Goal: Information Seeking & Learning: Learn about a topic

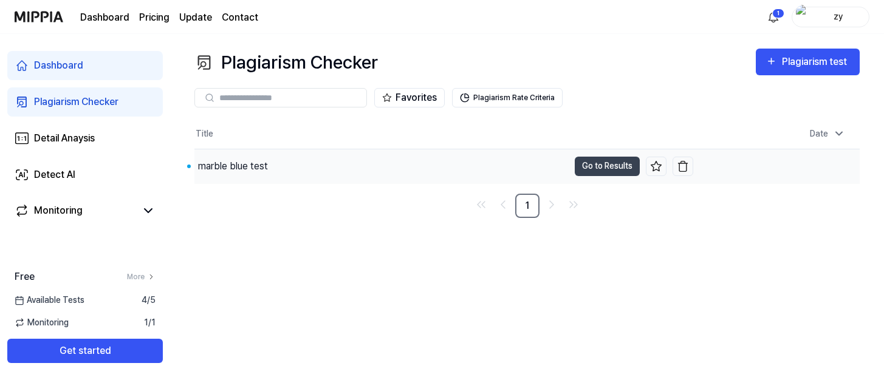
click at [351, 170] on div "marble blue test" at bounding box center [381, 167] width 374 height 34
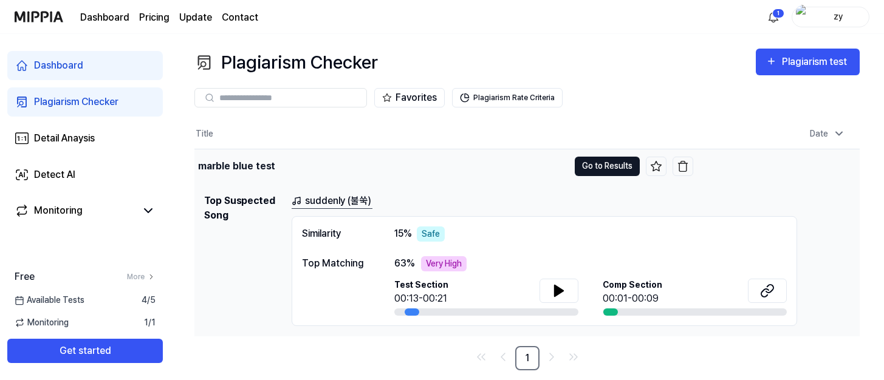
click at [593, 165] on button "Go to Results" at bounding box center [607, 166] width 65 height 19
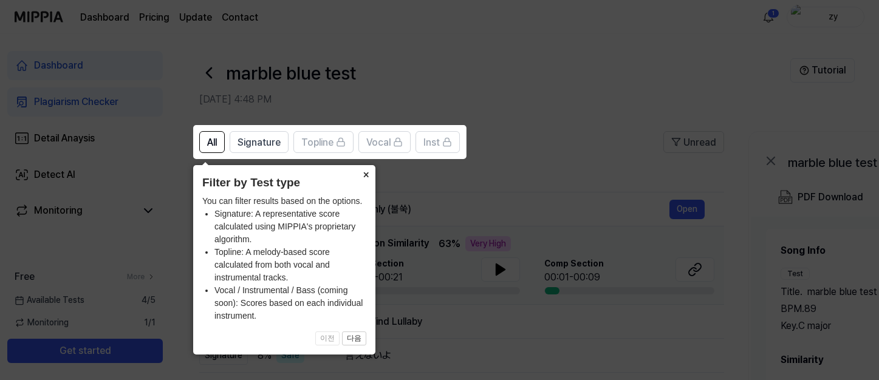
click at [370, 173] on button "×" at bounding box center [365, 173] width 19 height 17
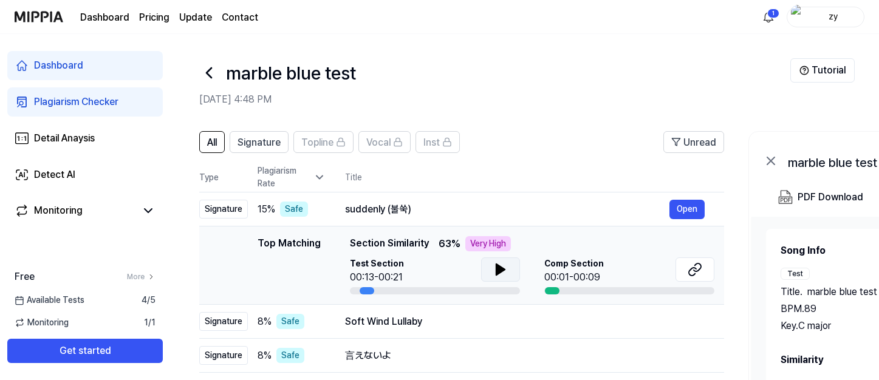
click at [493, 263] on icon at bounding box center [500, 270] width 15 height 15
click at [426, 295] on td "Top Matching Top Matching Section Similarity 63 % Very High Test Section 00:18/…" at bounding box center [461, 266] width 525 height 78
drag, startPoint x: 368, startPoint y: 290, endPoint x: 442, endPoint y: 291, distance: 74.8
click at [442, 291] on div at bounding box center [435, 290] width 170 height 7
click at [493, 269] on icon at bounding box center [500, 270] width 15 height 15
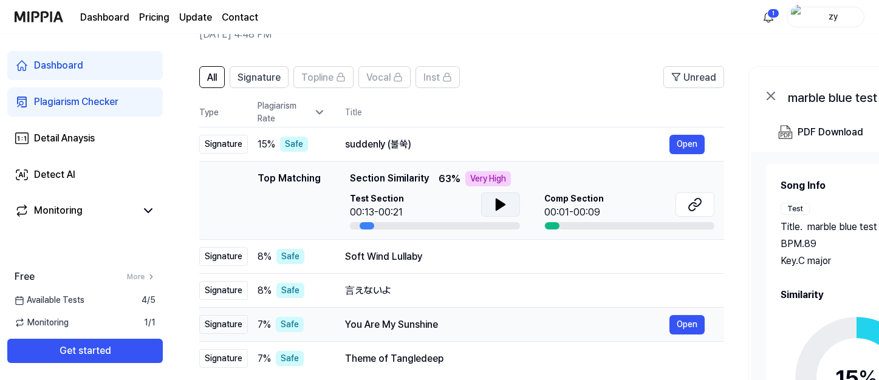
scroll to position [63, 0]
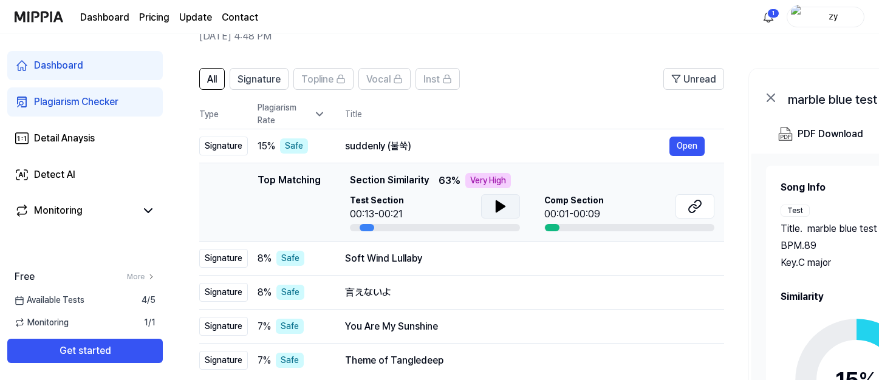
click at [551, 232] on td "Top Matching Top Matching Section Similarity 63 % Very High Test Section 00:13-…" at bounding box center [461, 202] width 525 height 78
drag, startPoint x: 559, startPoint y: 225, endPoint x: 585, endPoint y: 227, distance: 26.8
click at [586, 226] on div at bounding box center [630, 227] width 170 height 7
click at [585, 227] on div at bounding box center [630, 227] width 170 height 7
click at [549, 233] on td "Top Matching Top Matching Section Similarity 63 % Very High Test Section 00:13-…" at bounding box center [461, 202] width 525 height 78
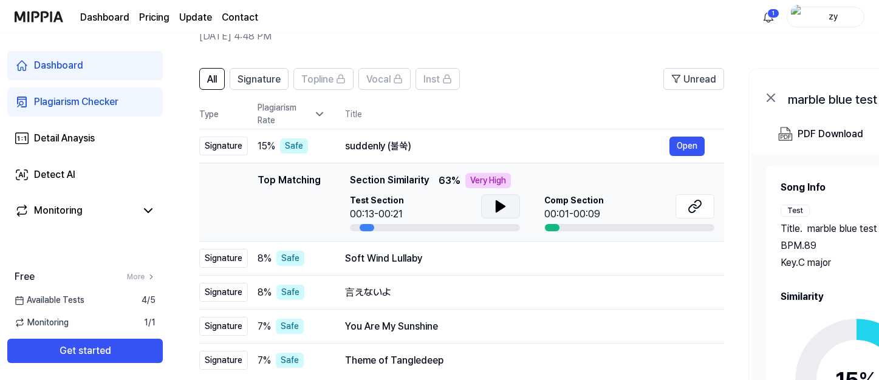
click at [493, 201] on icon at bounding box center [500, 206] width 15 height 15
click at [529, 262] on div "Soft Wind Lullaby" at bounding box center [507, 259] width 325 height 15
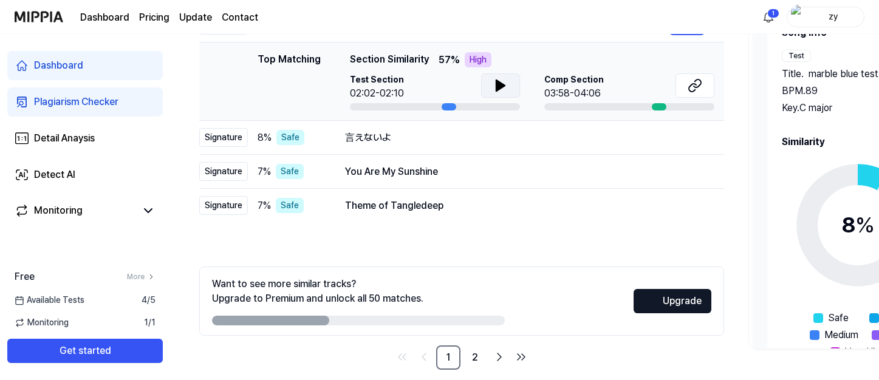
scroll to position [232, 0]
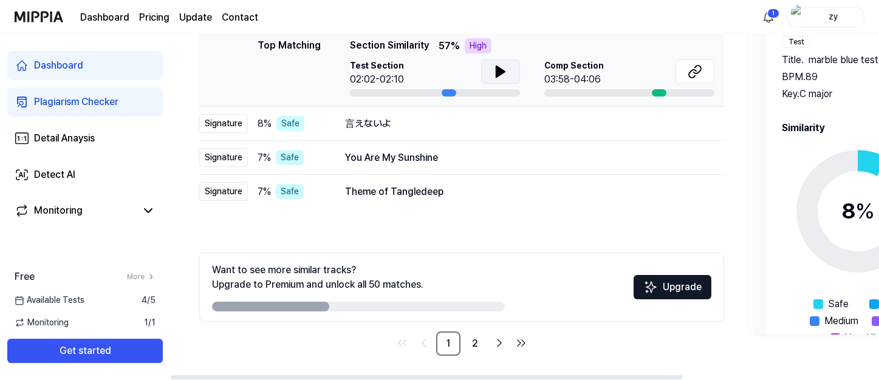
click at [489, 72] on button at bounding box center [500, 72] width 39 height 24
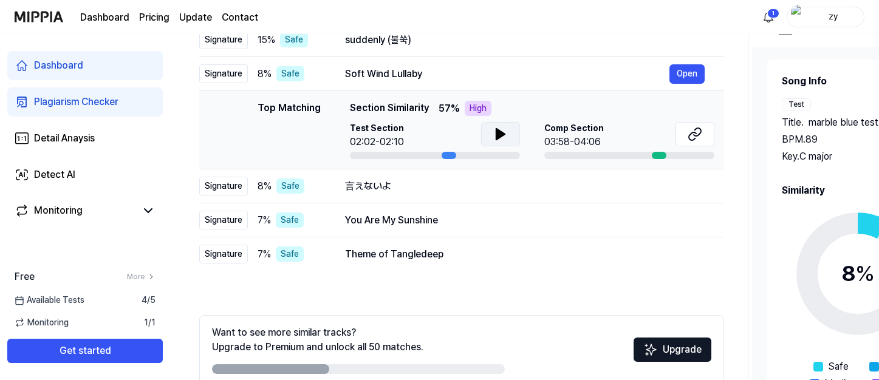
scroll to position [170, 0]
click at [651, 154] on div at bounding box center [630, 154] width 170 height 7
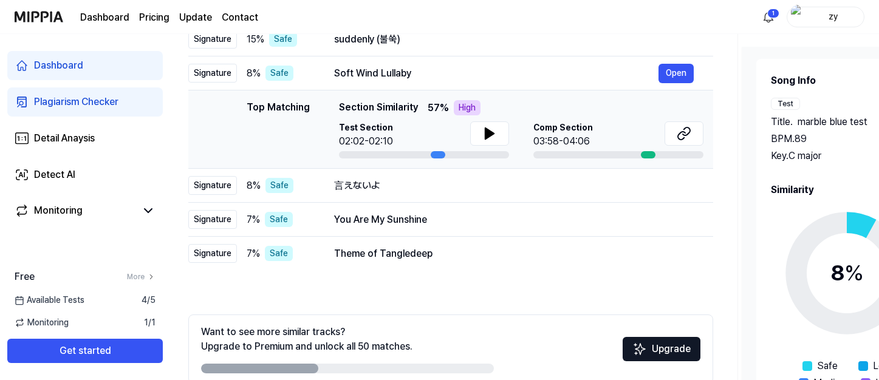
scroll to position [0, 0]
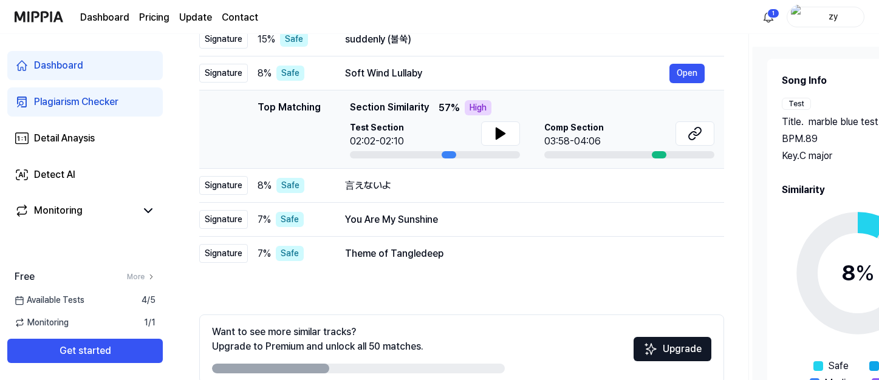
drag, startPoint x: 651, startPoint y: 154, endPoint x: 659, endPoint y: 160, distance: 10.1
click at [659, 160] on td "Top Matching Top Matching Section Similarity 57 % High Test Section 02:02-02:10…" at bounding box center [461, 130] width 525 height 78
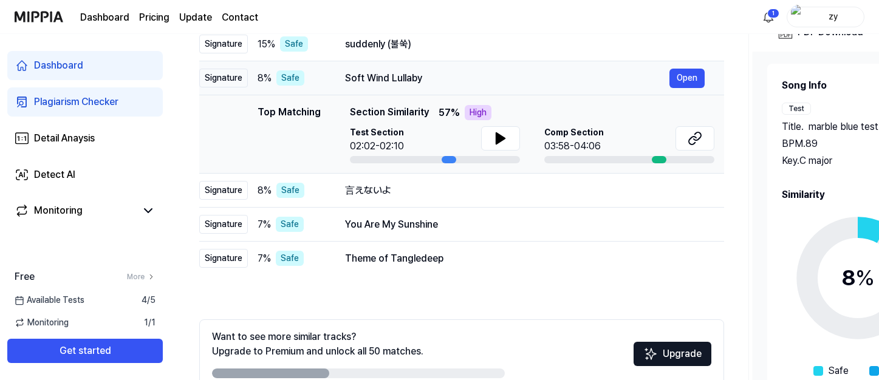
click at [458, 72] on div "Soft Wind Lullaby" at bounding box center [507, 78] width 325 height 15
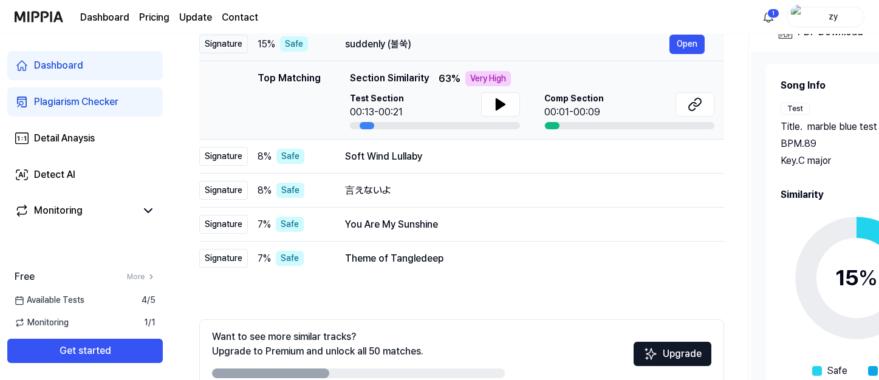
click at [445, 52] on div "suddenly (불쑥) Open" at bounding box center [525, 44] width 360 height 19
click at [450, 156] on div "Soft Wind Lullaby" at bounding box center [507, 157] width 325 height 15
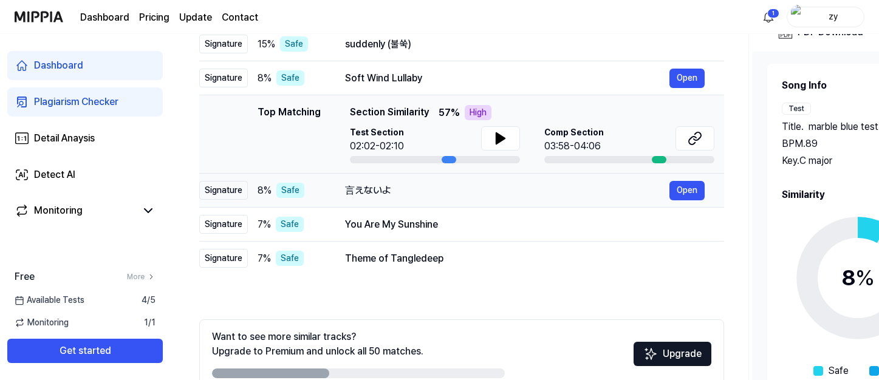
click at [452, 184] on div "言えないよ" at bounding box center [507, 191] width 325 height 15
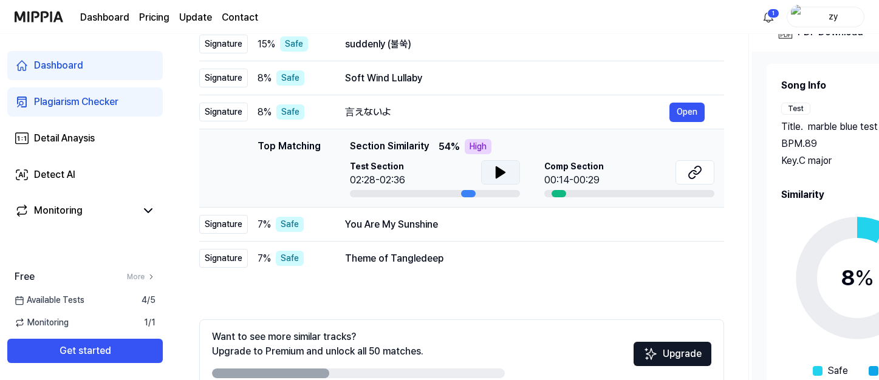
click at [491, 168] on button at bounding box center [500, 172] width 39 height 24
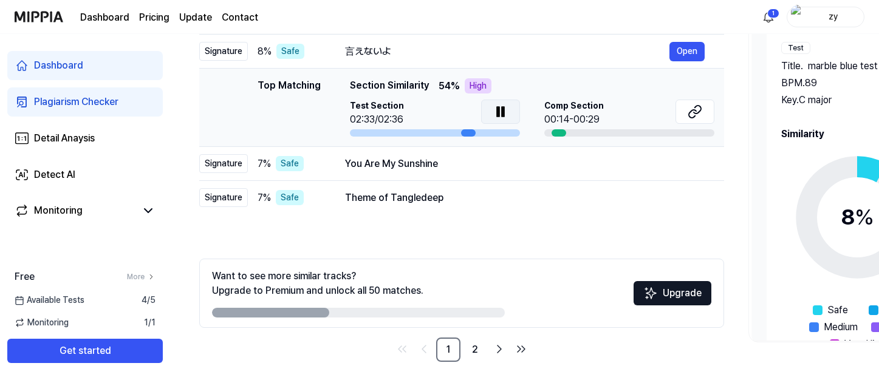
scroll to position [232, 0]
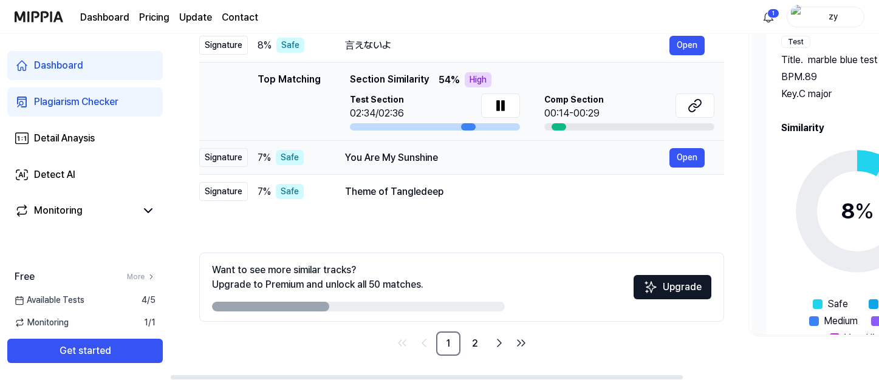
click at [480, 163] on div "You Are My Sunshine" at bounding box center [507, 158] width 325 height 15
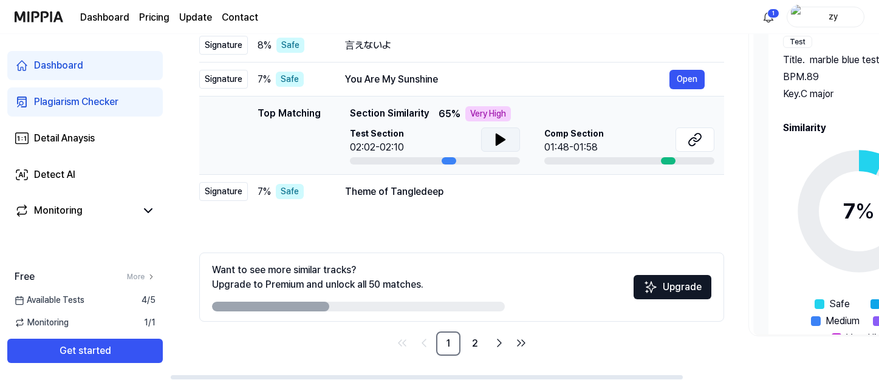
click at [497, 145] on icon at bounding box center [500, 139] width 15 height 15
click at [492, 146] on button at bounding box center [500, 140] width 39 height 24
click at [460, 200] on div "Theme of Tangledeep Open" at bounding box center [525, 191] width 360 height 19
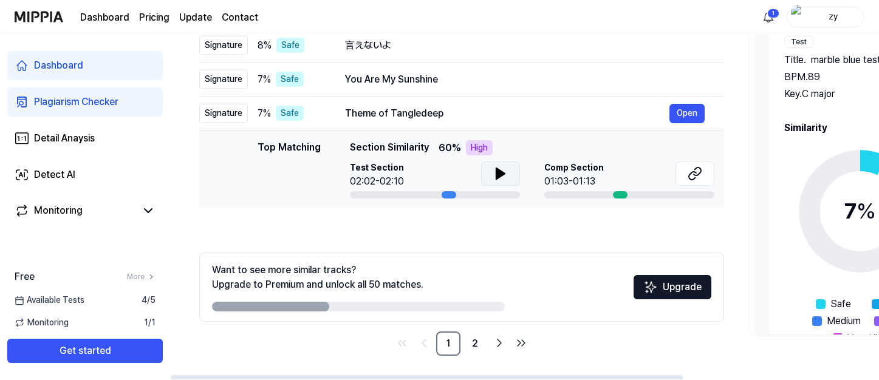
click at [487, 174] on button at bounding box center [500, 174] width 39 height 24
click at [488, 174] on button at bounding box center [500, 174] width 39 height 24
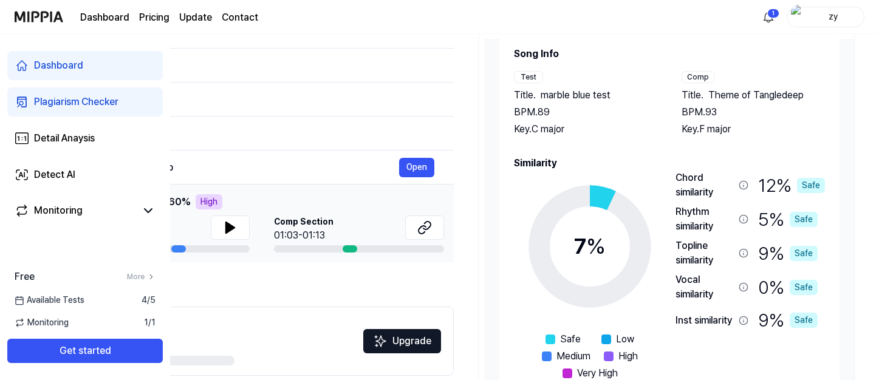
scroll to position [16, 0]
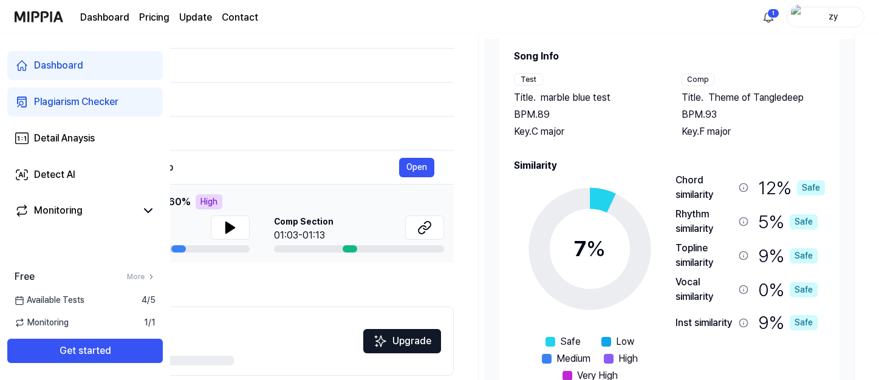
click at [744, 226] on div "Rhythm similarity" at bounding box center [712, 221] width 73 height 29
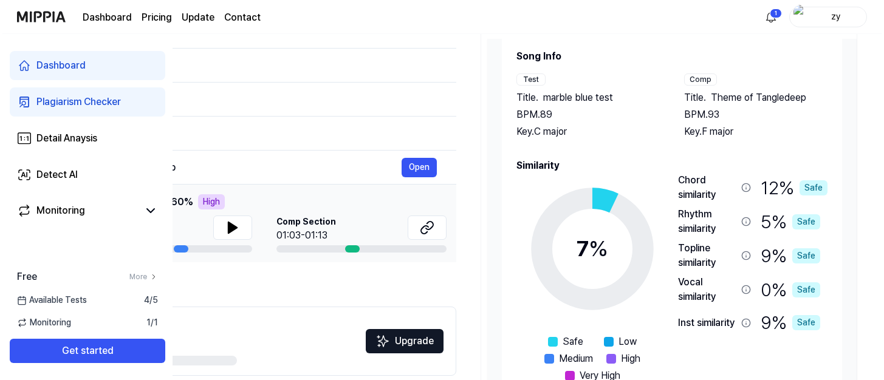
scroll to position [0, 0]
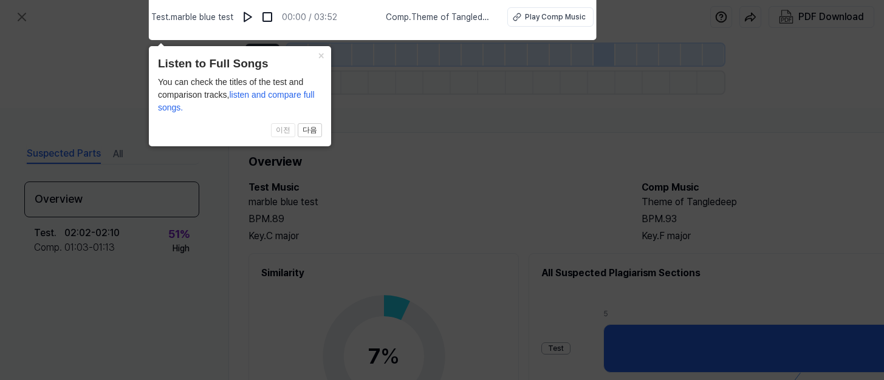
click at [309, 50] on div "× Listen to Full Songs You can check the titles of the test and comparison trac…" at bounding box center [240, 96] width 182 height 100
click at [455, 11] on span "Comp . Theme of [GEOGRAPHIC_DATA]" at bounding box center [439, 17] width 107 height 13
click at [534, 17] on div "Play Comp Music" at bounding box center [555, 17] width 61 height 11
click at [501, 90] on icon at bounding box center [442, 187] width 884 height 387
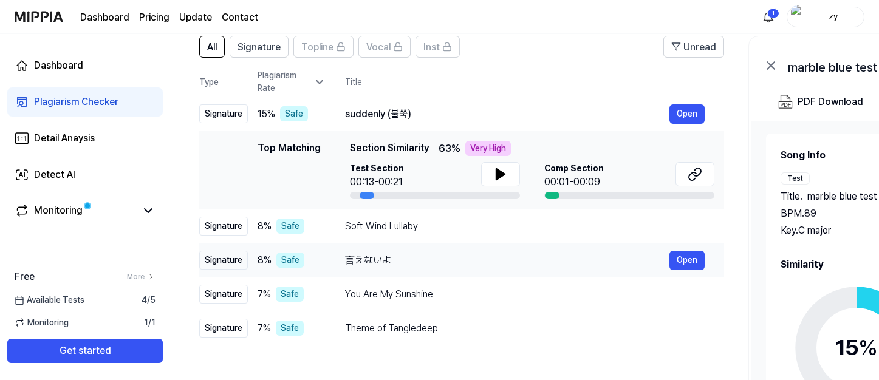
scroll to position [96, 0]
click at [694, 176] on icon at bounding box center [695, 174] width 15 height 15
click at [458, 230] on div "Soft Wind Lullaby" at bounding box center [507, 226] width 325 height 15
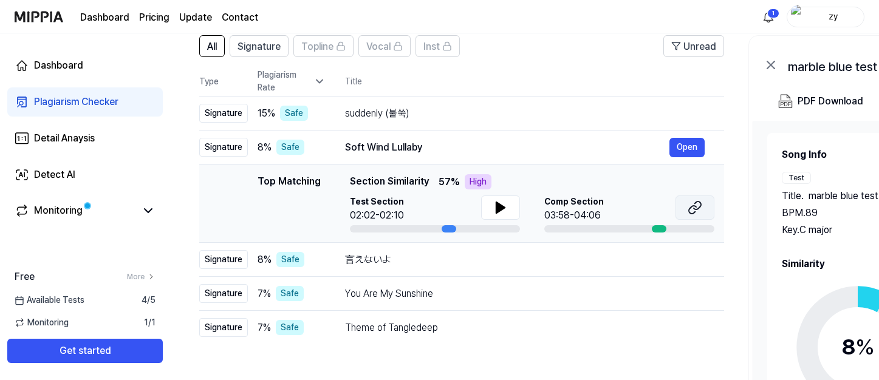
click at [687, 205] on button at bounding box center [695, 208] width 39 height 24
click at [463, 267] on div "言えないよ Open" at bounding box center [525, 259] width 360 height 19
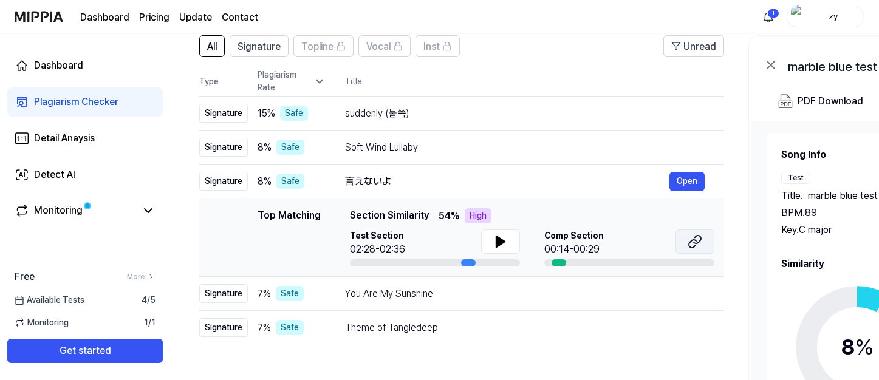
click at [690, 245] on icon at bounding box center [695, 242] width 15 height 15
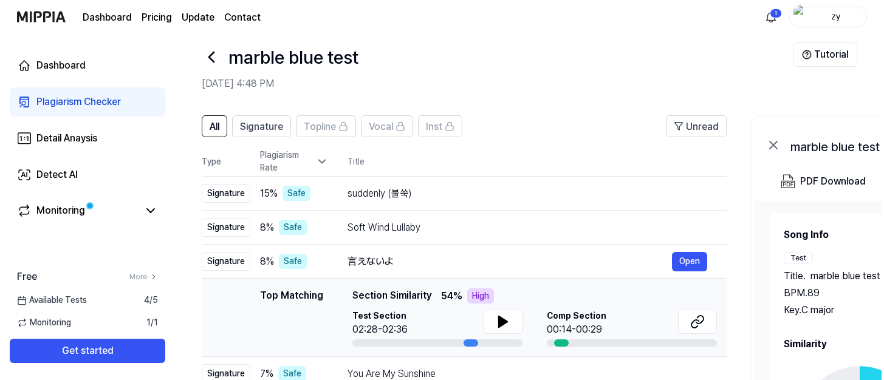
scroll to position [0, 0]
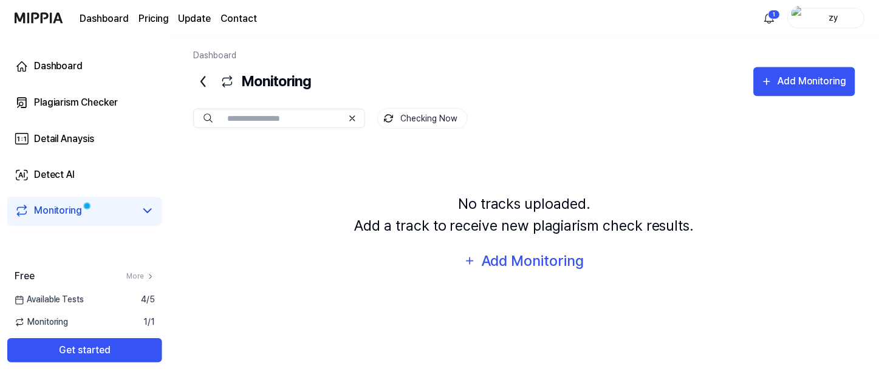
scroll to position [29, 0]
